Goal: Find specific page/section: Find specific page/section

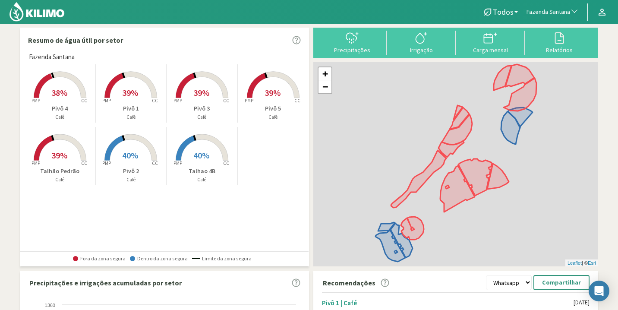
click at [120, 148] on rect at bounding box center [130, 161] width 69 height 69
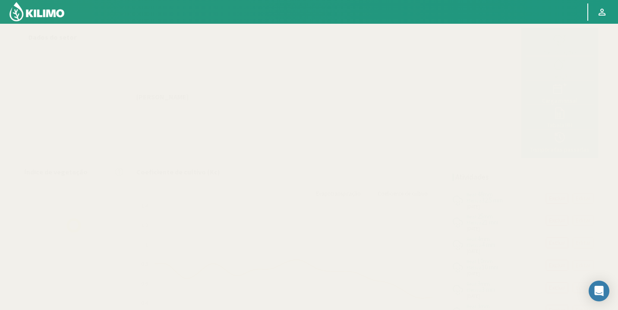
select select "96: Object"
select select "1: Object"
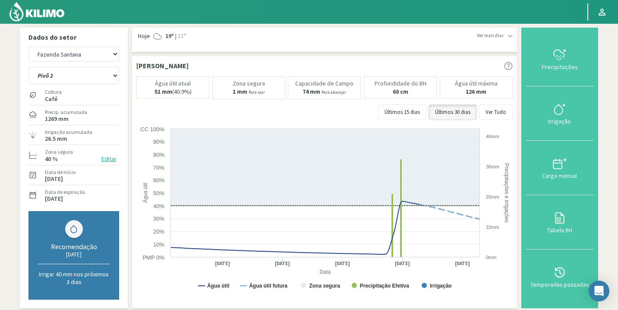
click at [41, 22] on img at bounding box center [37, 11] width 57 height 21
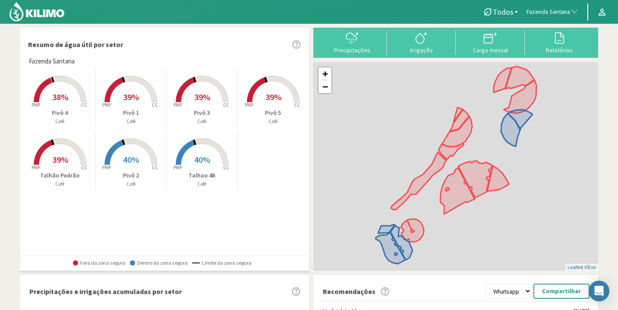
click at [541, 13] on span "Fazenda Santana" at bounding box center [549, 12] width 44 height 9
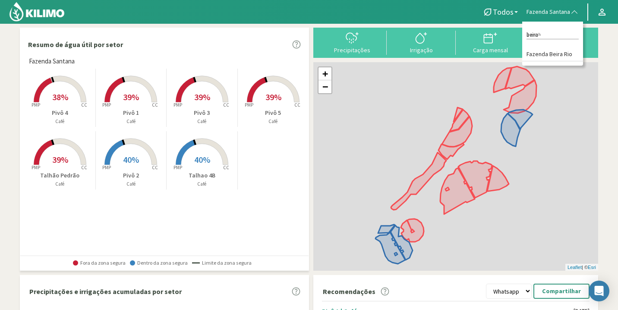
type input "beira"
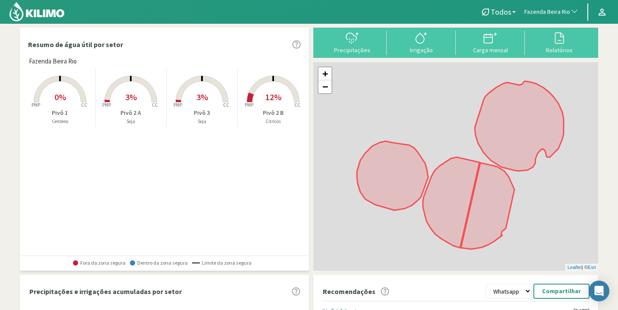
click at [192, 99] on rect at bounding box center [202, 103] width 69 height 69
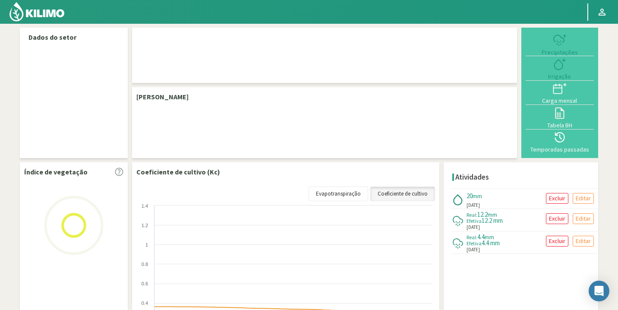
select select "93: Object"
select select "3: Object"
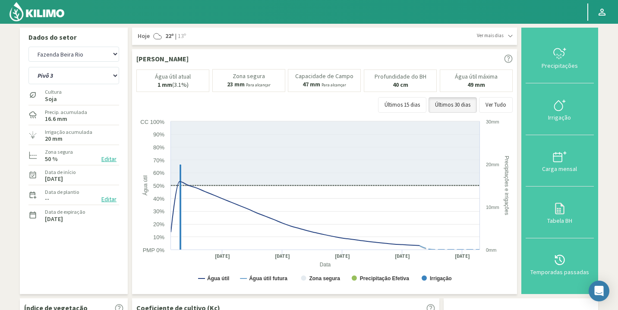
click at [507, 36] on div "Ver mais dias" at bounding box center [495, 35] width 36 height 7
